Goal: Use online tool/utility: Utilize a website feature to perform a specific function

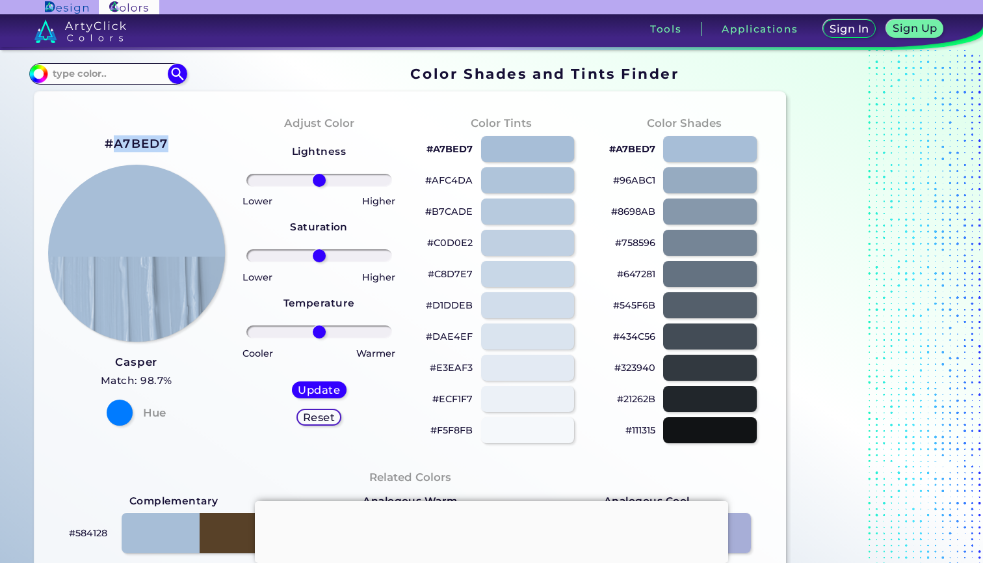
drag, startPoint x: 173, startPoint y: 140, endPoint x: 114, endPoint y: 140, distance: 58.5
click at [114, 140] on div "#A7BED7 Casper Match: 98.7% Hue" at bounding box center [136, 279] width 183 height 354
copy h2 "A7BED7"
click at [719, 180] on div at bounding box center [710, 180] width 94 height 27
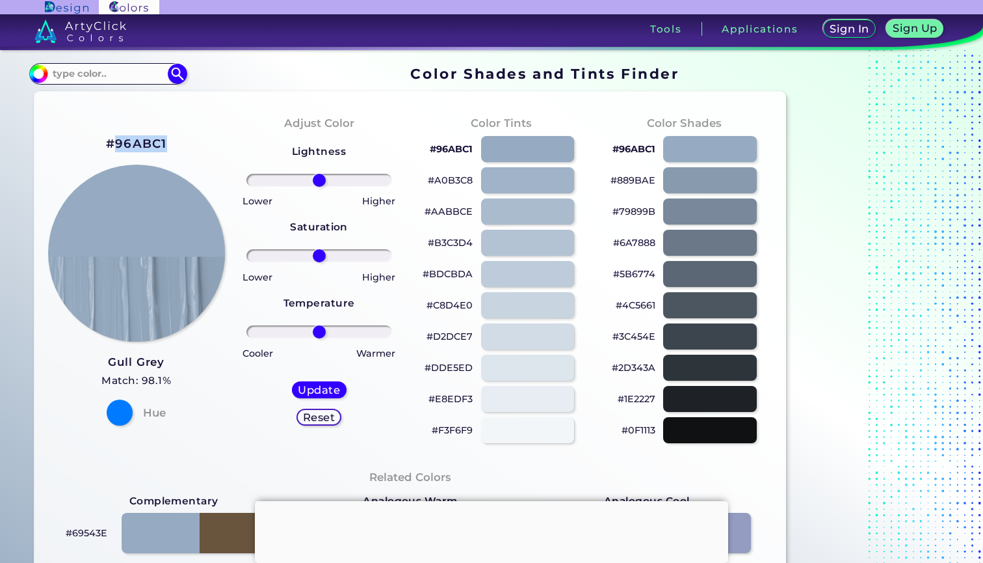
drag, startPoint x: 171, startPoint y: 145, endPoint x: 115, endPoint y: 146, distance: 56.0
click at [115, 145] on div "#96ABC1 Gull Grey Match: 98.1% Hue" at bounding box center [136, 279] width 183 height 354
copy h2 "96ABC1"
click at [703, 179] on div at bounding box center [710, 180] width 94 height 27
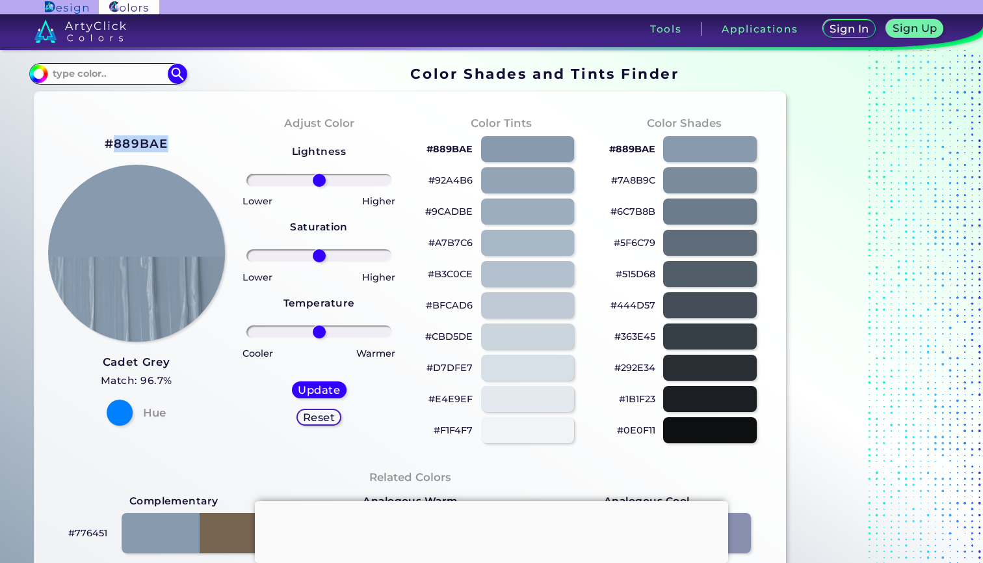
drag, startPoint x: 173, startPoint y: 140, endPoint x: 115, endPoint y: 143, distance: 57.9
click at [115, 143] on div "#889BAE Cadet Grey Match: 96.7% Hue" at bounding box center [136, 279] width 183 height 354
copy h2 "889BAE"
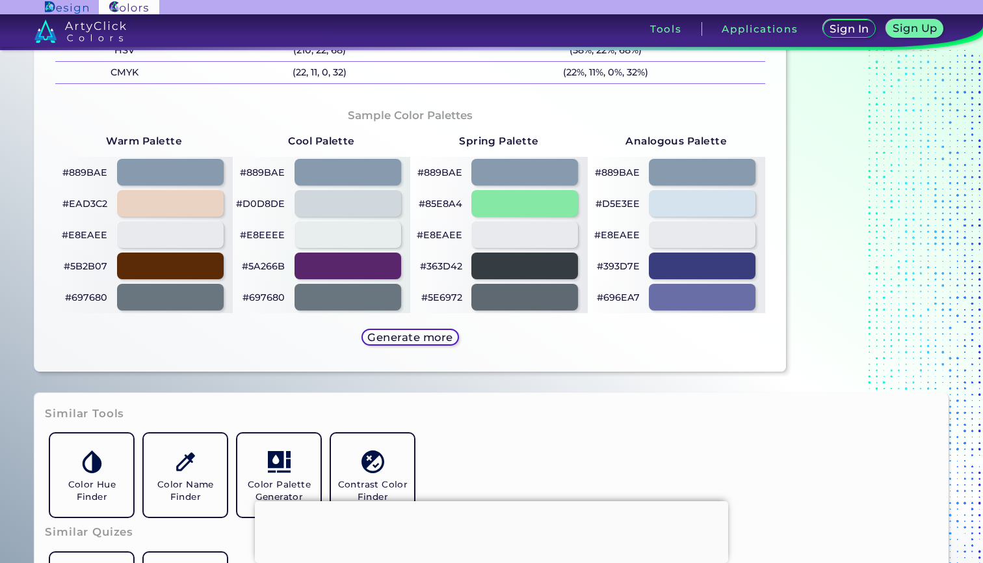
scroll to position [591, 0]
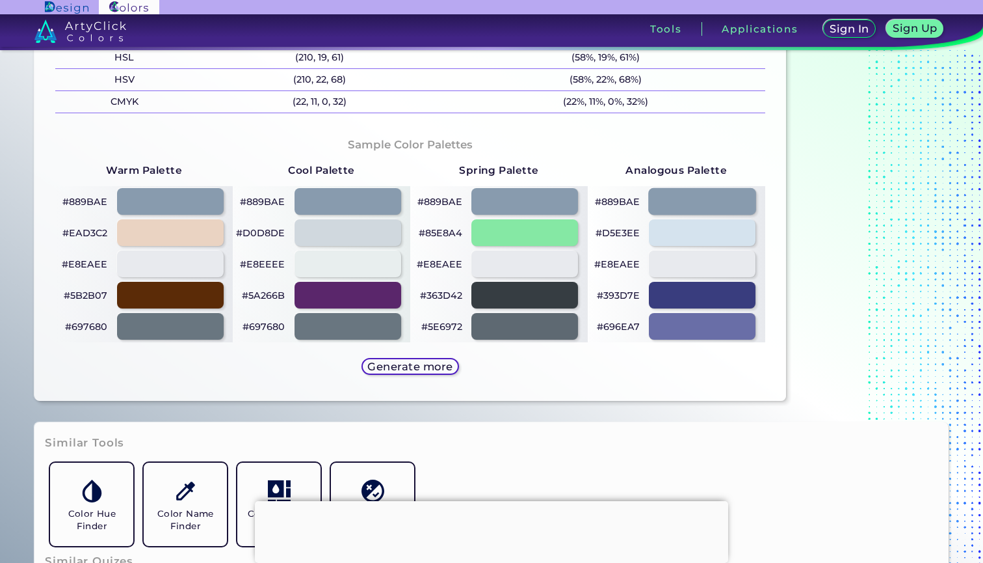
click at [695, 207] on div at bounding box center [703, 201] width 108 height 27
click at [687, 198] on div at bounding box center [703, 201] width 108 height 27
type input "#889bae"
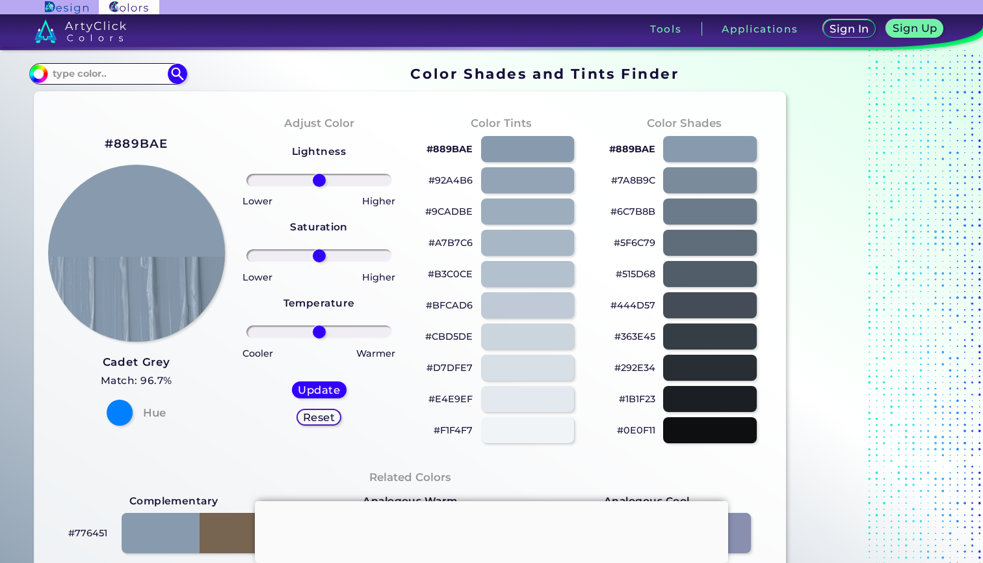
scroll to position [0, 0]
drag, startPoint x: 319, startPoint y: 333, endPoint x: 295, endPoint y: 329, distance: 24.4
click at [295, 329] on input "range" at bounding box center [320, 331] width 146 height 13
drag, startPoint x: 295, startPoint y: 329, endPoint x: 335, endPoint y: 334, distance: 40.7
type input "24"
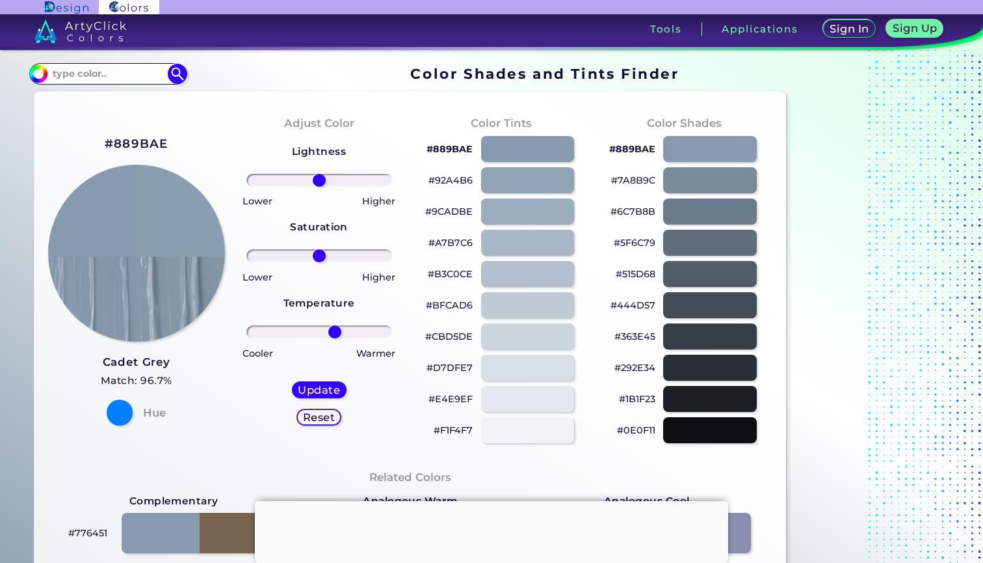
click at [335, 334] on input "range" at bounding box center [320, 331] width 146 height 13
click at [200, 257] on img at bounding box center [136, 253] width 179 height 179
click at [314, 388] on h5 "Update" at bounding box center [319, 390] width 38 height 10
type input "#899fae"
type input "0"
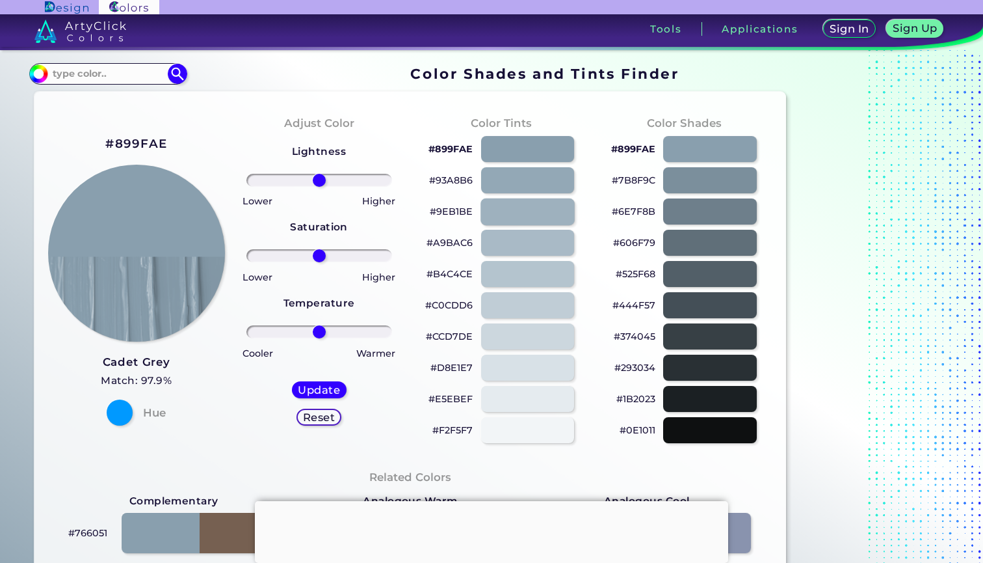
click at [505, 211] on div at bounding box center [528, 211] width 94 height 27
type input "#9eb1be"
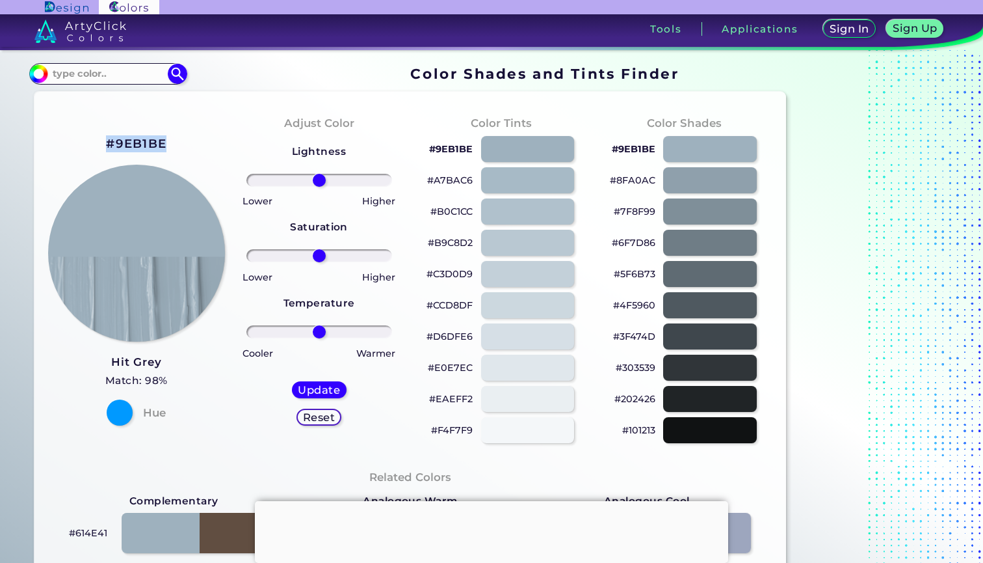
drag, startPoint x: 168, startPoint y: 140, endPoint x: 110, endPoint y: 143, distance: 57.9
click at [110, 142] on div "#9EB1BE Hit Grey Match: 98% Hue" at bounding box center [136, 279] width 183 height 354
copy h2 "#9EB1BE"
